Goal: Information Seeking & Learning: Find specific fact

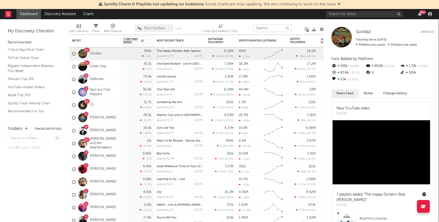
click at [260, 28] on input "text" at bounding box center [272, 28] width 38 height 8
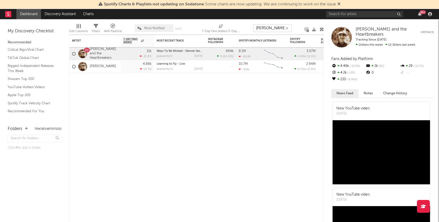
type input "[PERSON_NAME]"
click at [338, 14] on input "text" at bounding box center [364, 14] width 77 height 6
type input "[PERSON_NAME] christmas"
